Goal: Find specific page/section: Find specific page/section

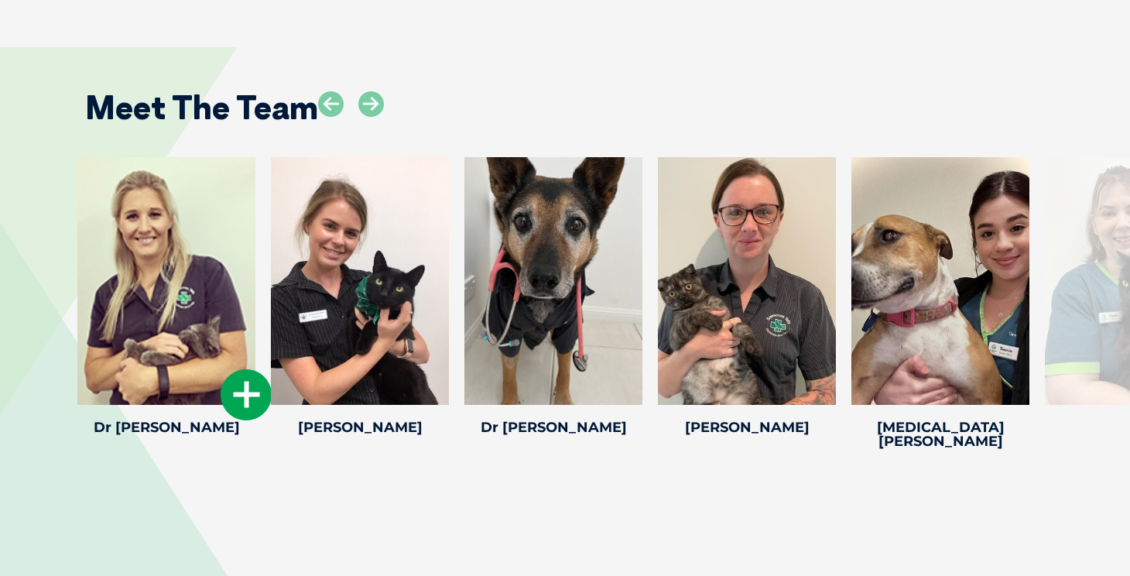
scroll to position [2427, 0]
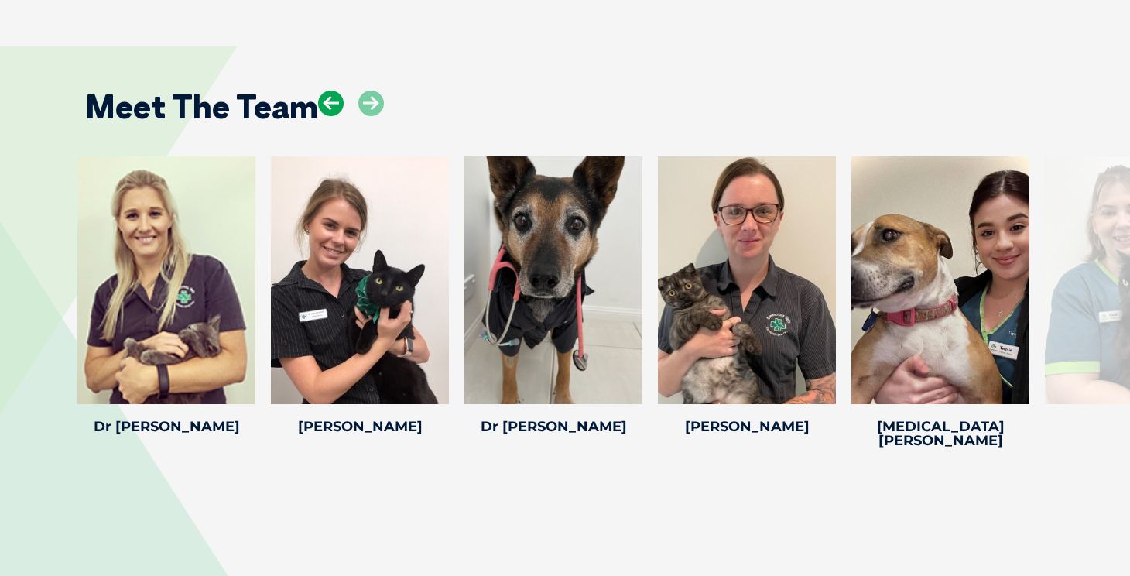
click at [339, 91] on icon at bounding box center [331, 104] width 26 height 26
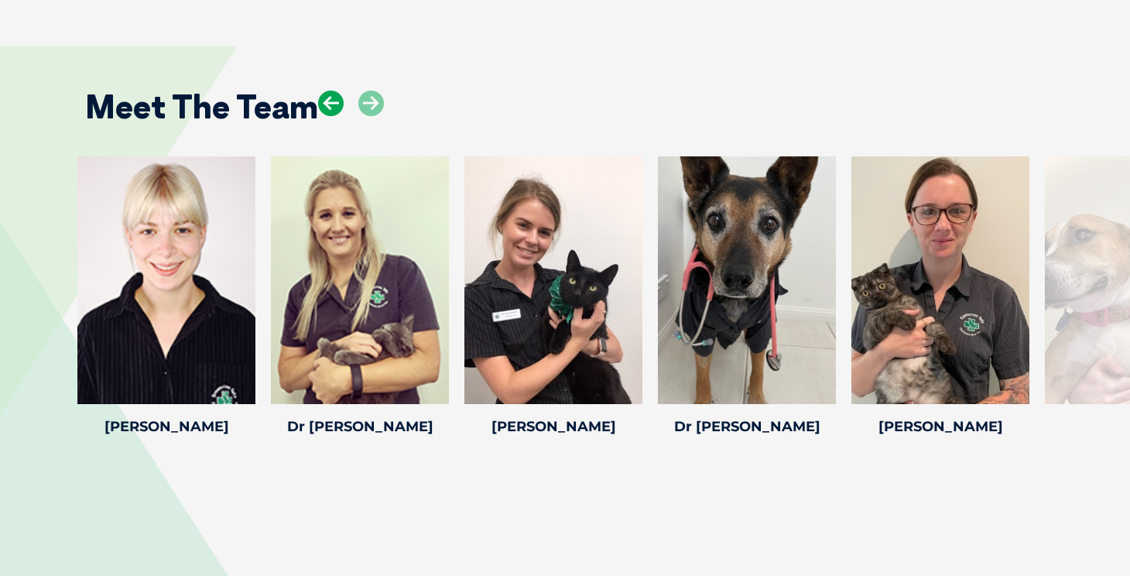
click at [330, 91] on icon at bounding box center [331, 104] width 26 height 26
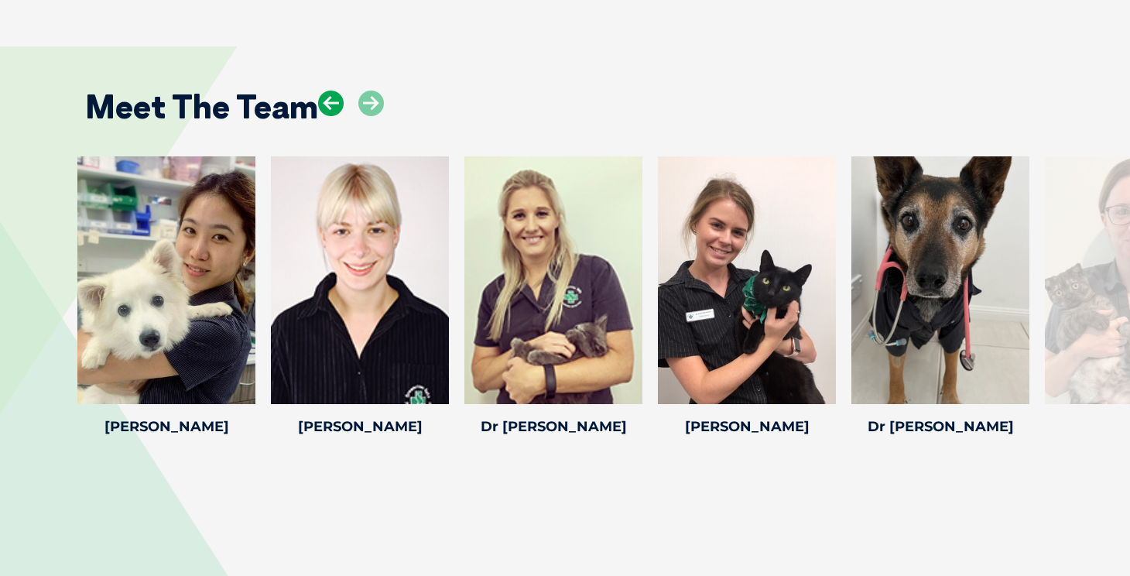
click at [333, 91] on icon at bounding box center [331, 104] width 26 height 26
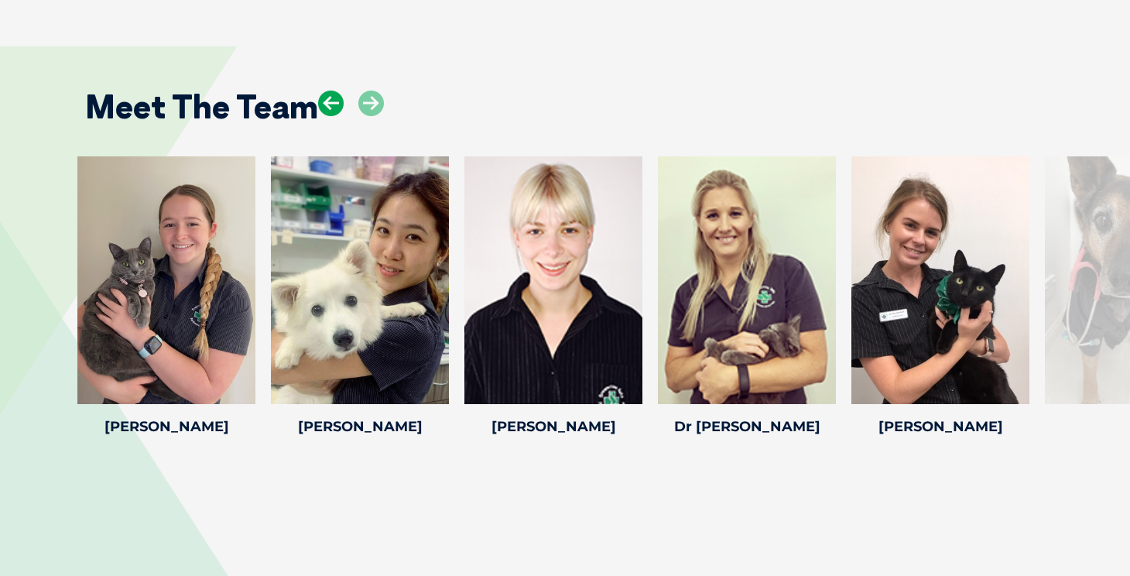
click at [333, 91] on icon at bounding box center [331, 104] width 26 height 26
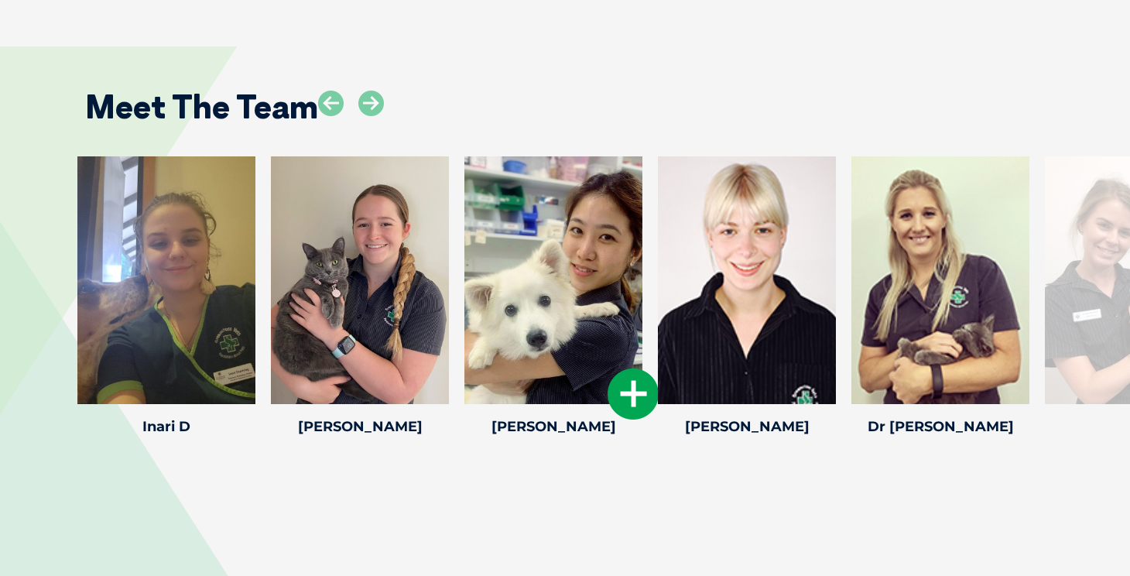
click at [578, 211] on div at bounding box center [553, 280] width 178 height 248
click at [541, 392] on div "[PERSON_NAME] [PERSON_NAME] Veterinarian [PERSON_NAME] graduated from the [GEOG…" at bounding box center [554, 298] width 194 height 285
click at [541, 265] on div at bounding box center [553, 280] width 178 height 248
click at [639, 368] on icon at bounding box center [633, 393] width 51 height 51
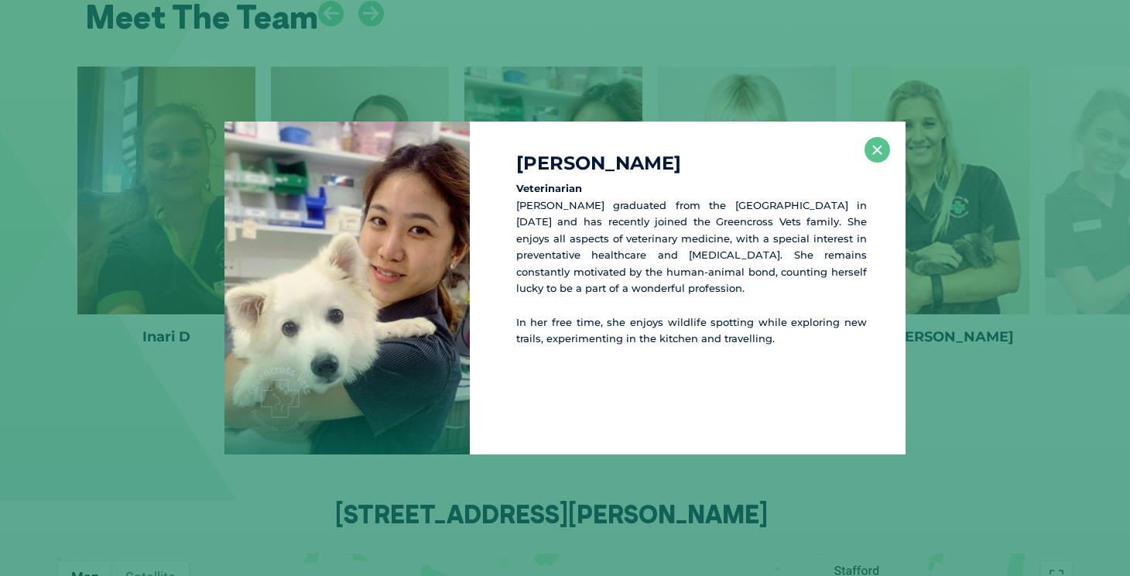
scroll to position [2519, 0]
click at [881, 157] on button "×" at bounding box center [878, 150] width 26 height 26
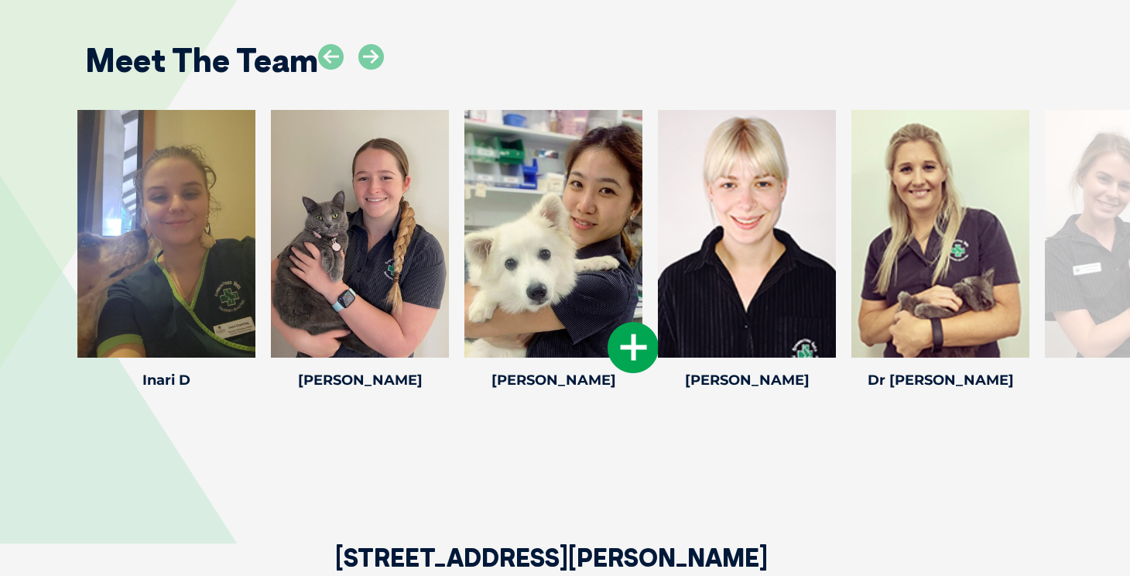
click at [631, 327] on icon at bounding box center [633, 347] width 51 height 51
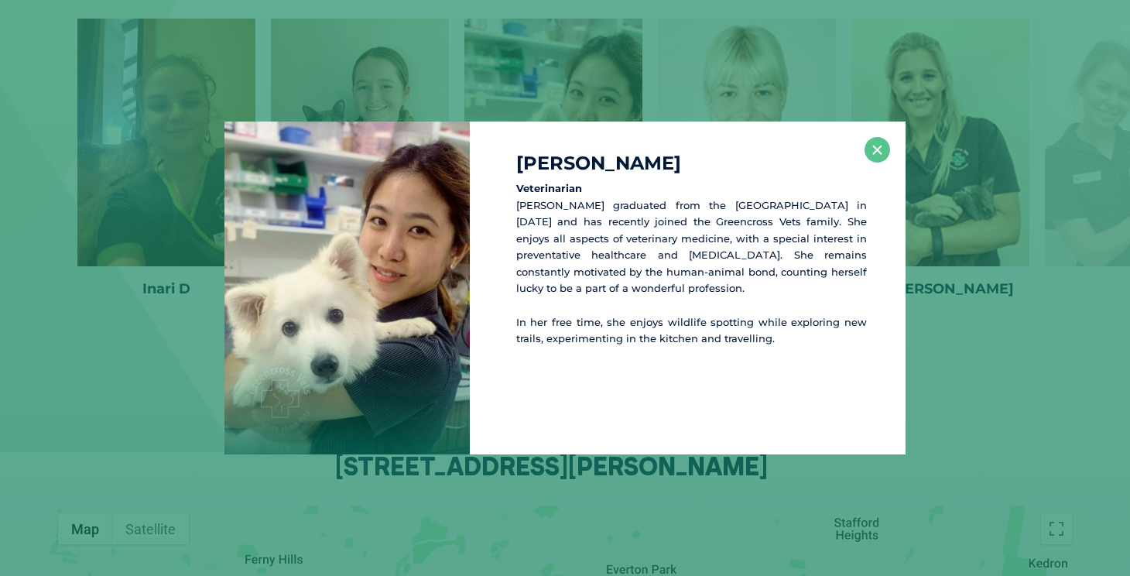
scroll to position [2565, 0]
click at [880, 142] on button "×" at bounding box center [878, 150] width 26 height 26
